Goal: Task Accomplishment & Management: Manage account settings

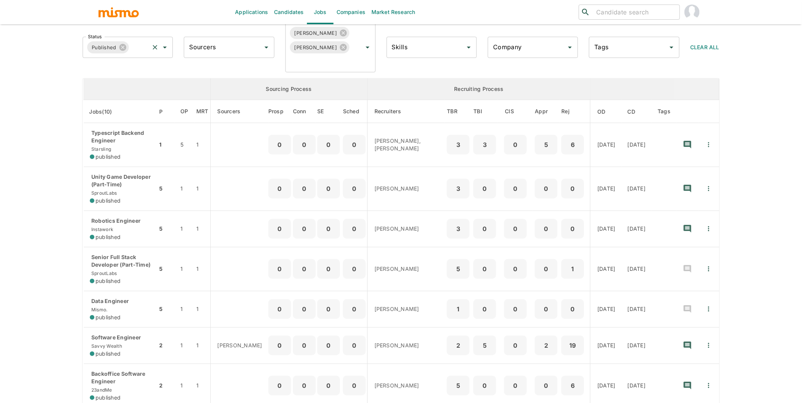
scroll to position [44, 0]
click at [146, 50] on input "Status" at bounding box center [139, 47] width 18 height 14
click at [131, 66] on li "Public" at bounding box center [128, 68] width 90 height 15
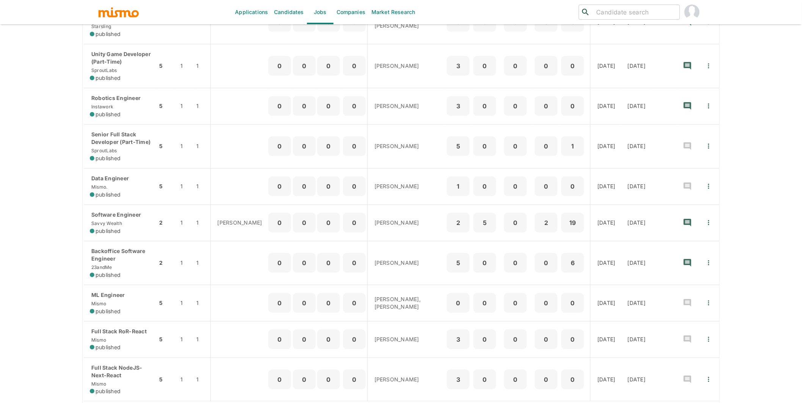
scroll to position [182, 0]
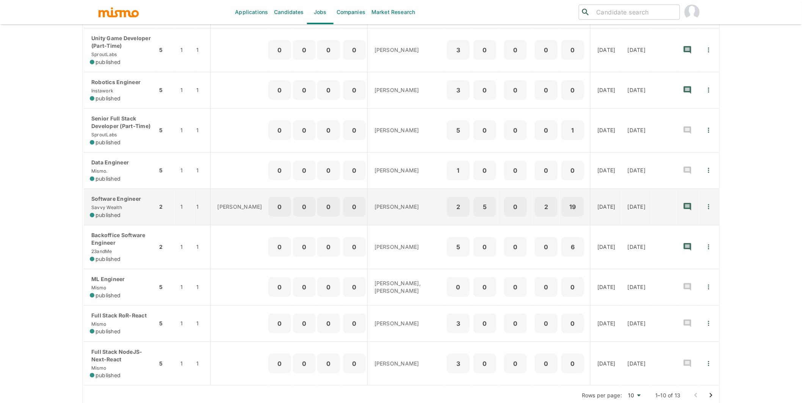
click at [139, 210] on div "Software Engineer Savvy Wealth published" at bounding box center [120, 207] width 61 height 24
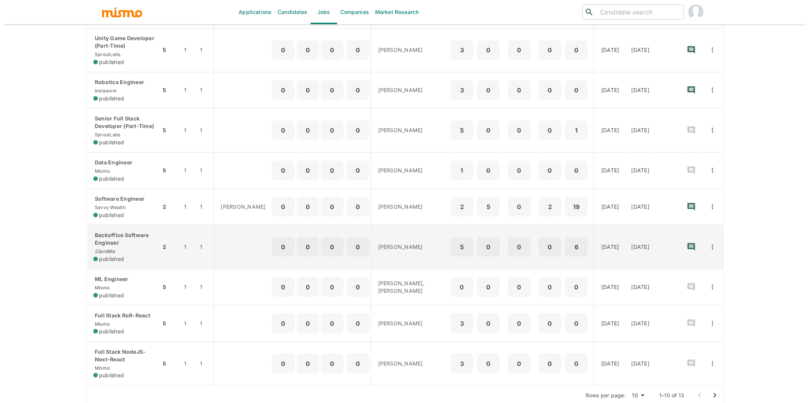
scroll to position [0, 0]
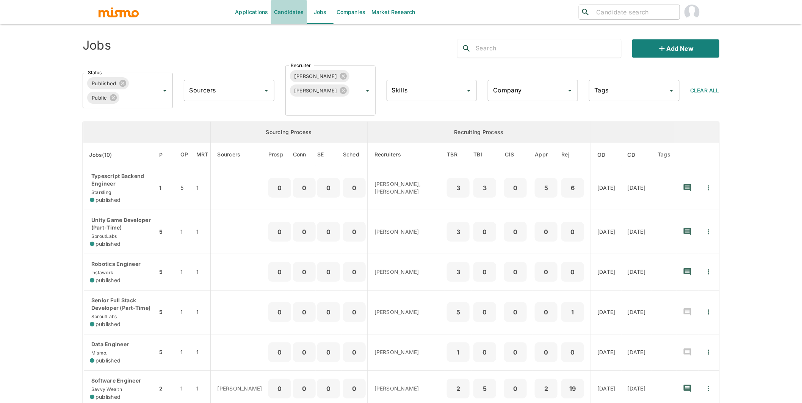
click at [291, 10] on link "Candidates" at bounding box center [289, 12] width 36 height 24
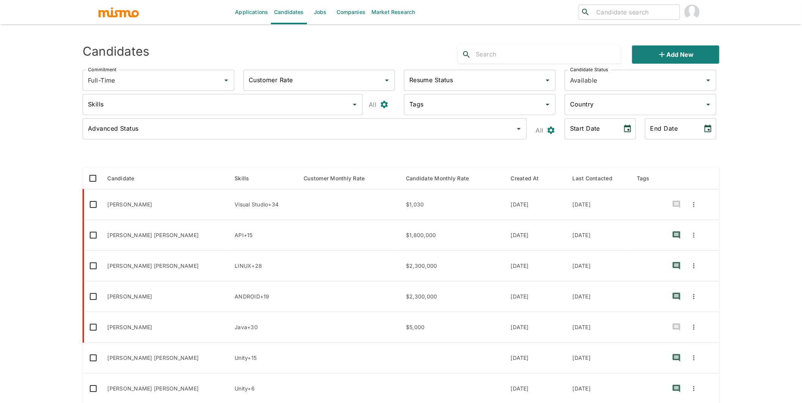
click at [515, 60] on input "text" at bounding box center [549, 55] width 146 height 12
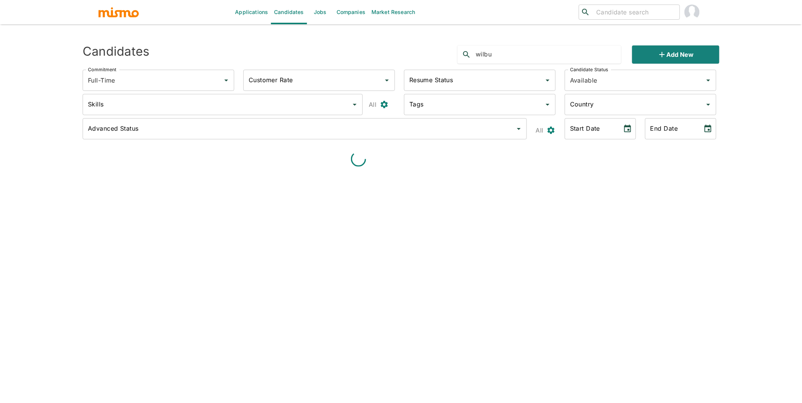
type input "wilbus"
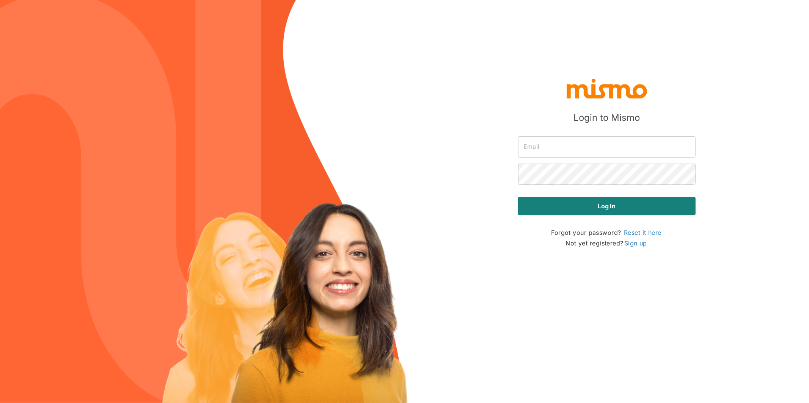
type input "carmen@mismo.team"
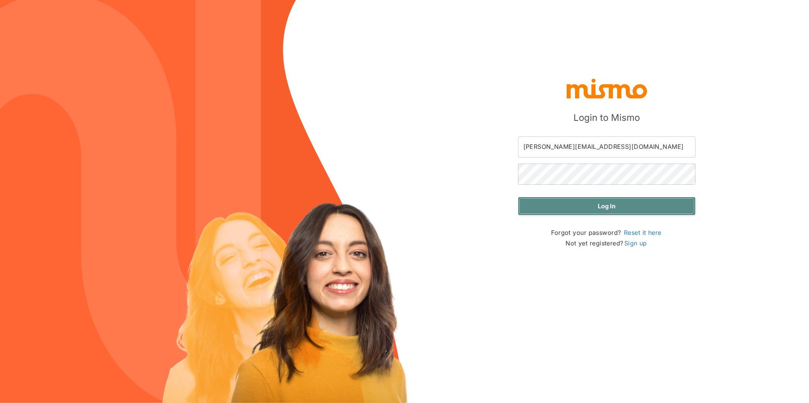
click at [615, 212] on button "Log in" at bounding box center [606, 206] width 177 height 18
